Goal: Transaction & Acquisition: Download file/media

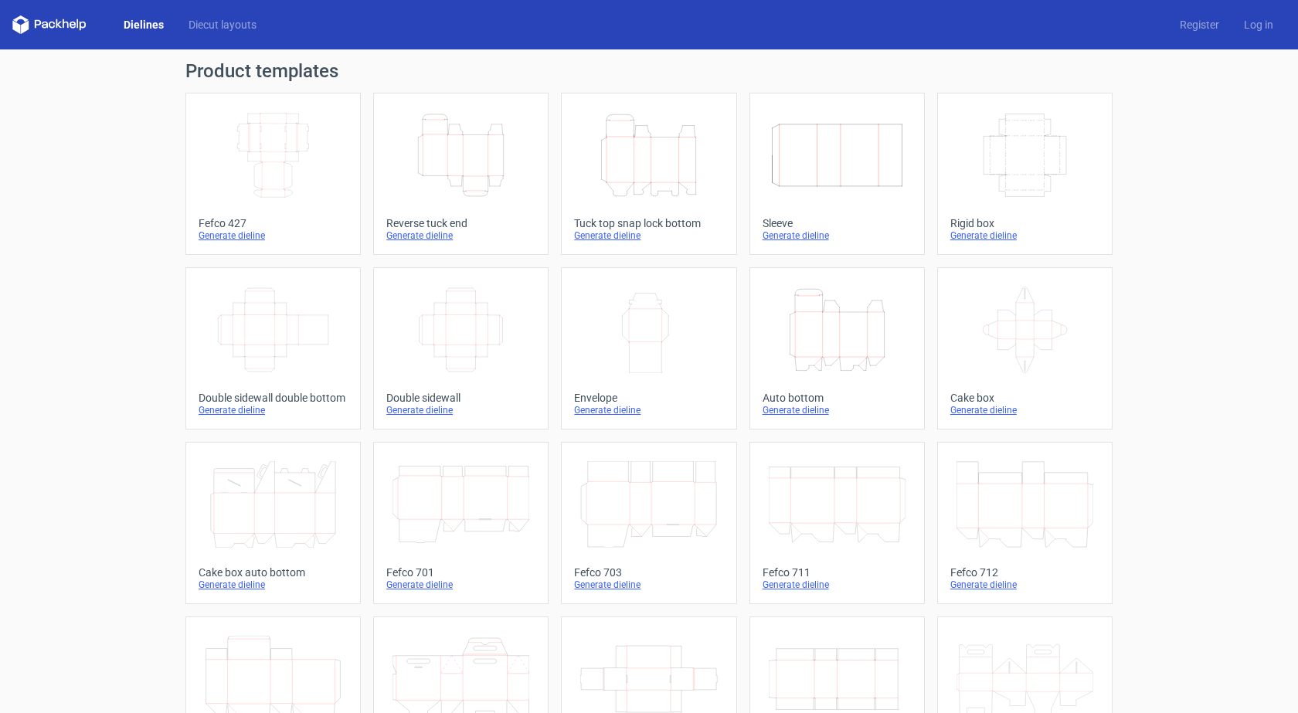
click at [611, 219] on div "Tuck top snap lock bottom" at bounding box center [648, 223] width 149 height 12
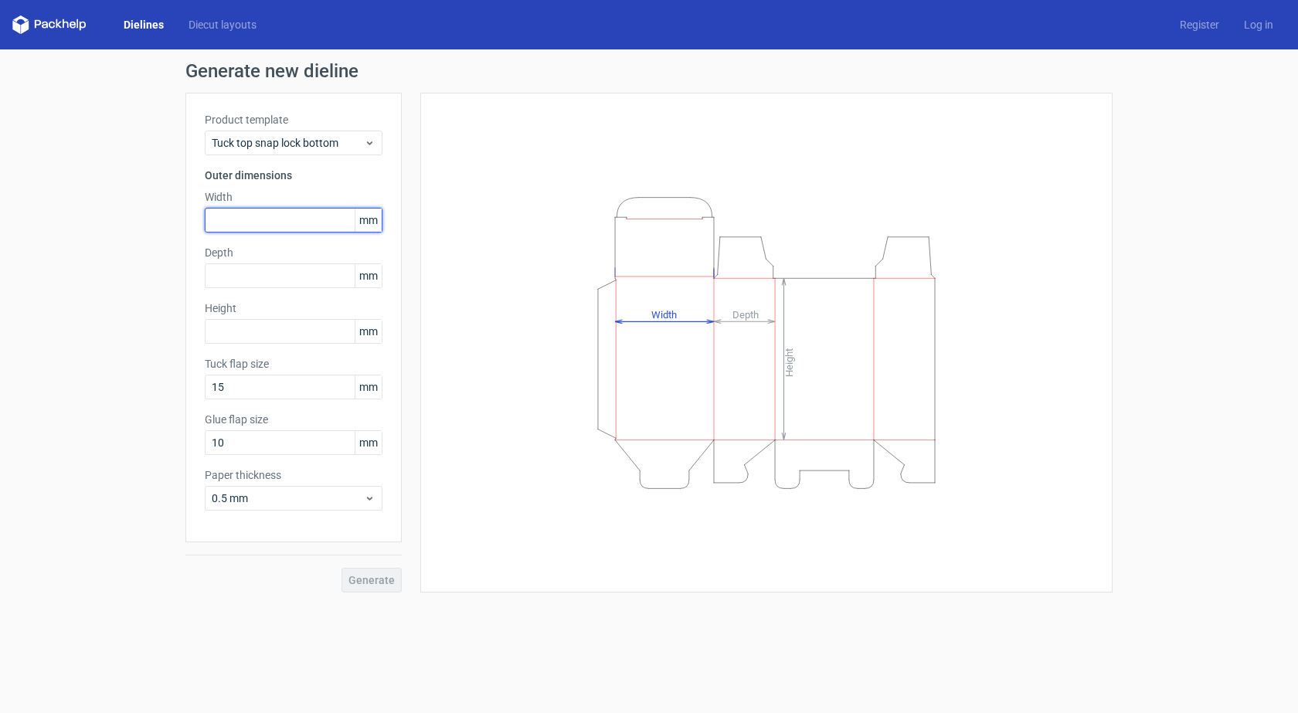
click at [245, 214] on input "text" at bounding box center [294, 220] width 178 height 25
type input "75"
click at [253, 281] on input "text" at bounding box center [294, 276] width 178 height 25
type input "75"
click at [264, 332] on input "text" at bounding box center [294, 331] width 178 height 25
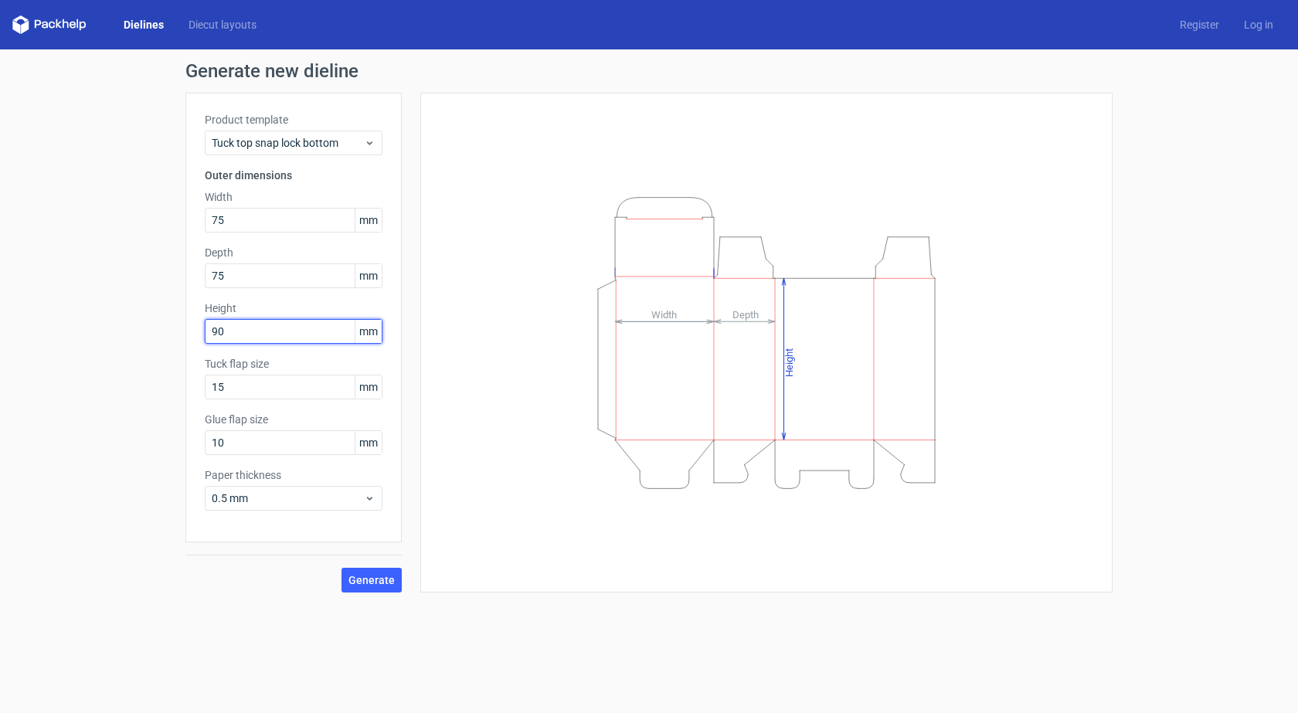
type input "90"
click at [356, 580] on span "Generate" at bounding box center [372, 580] width 46 height 11
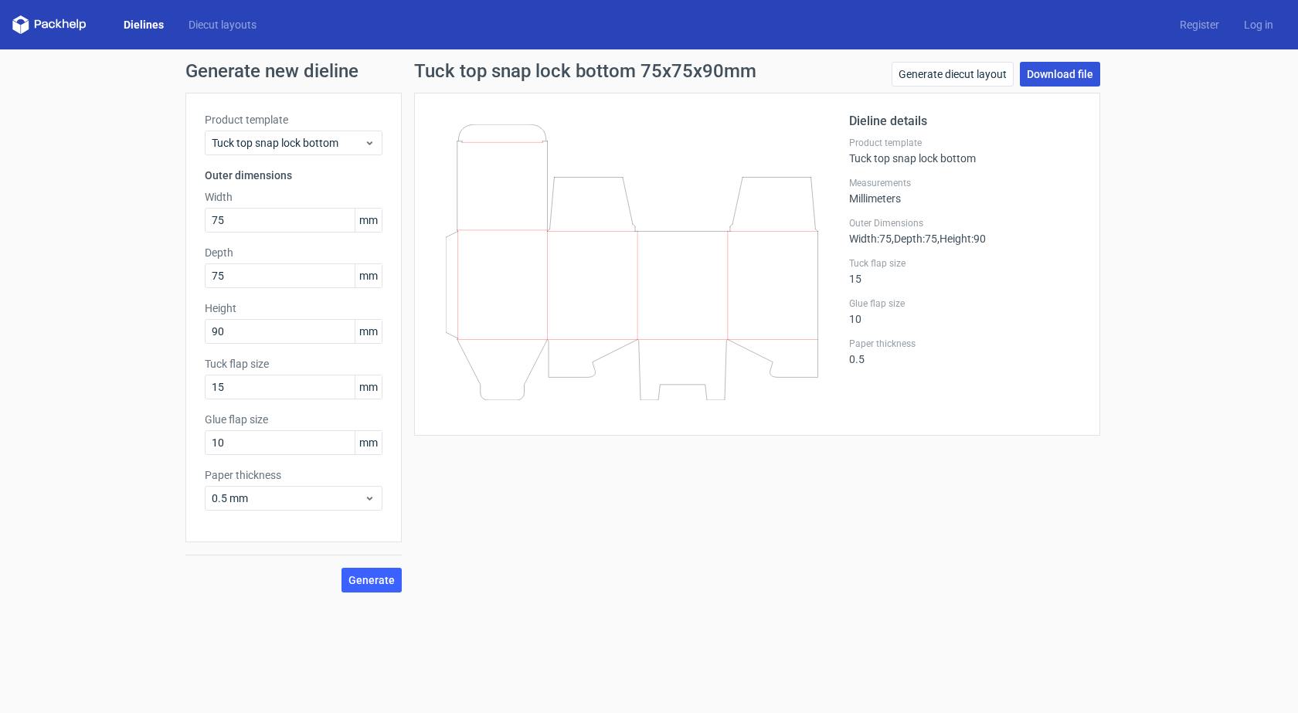
click at [1081, 70] on link "Download file" at bounding box center [1060, 74] width 80 height 25
click at [1062, 66] on link "Download file" at bounding box center [1060, 74] width 80 height 25
